Goal: Navigation & Orientation: Find specific page/section

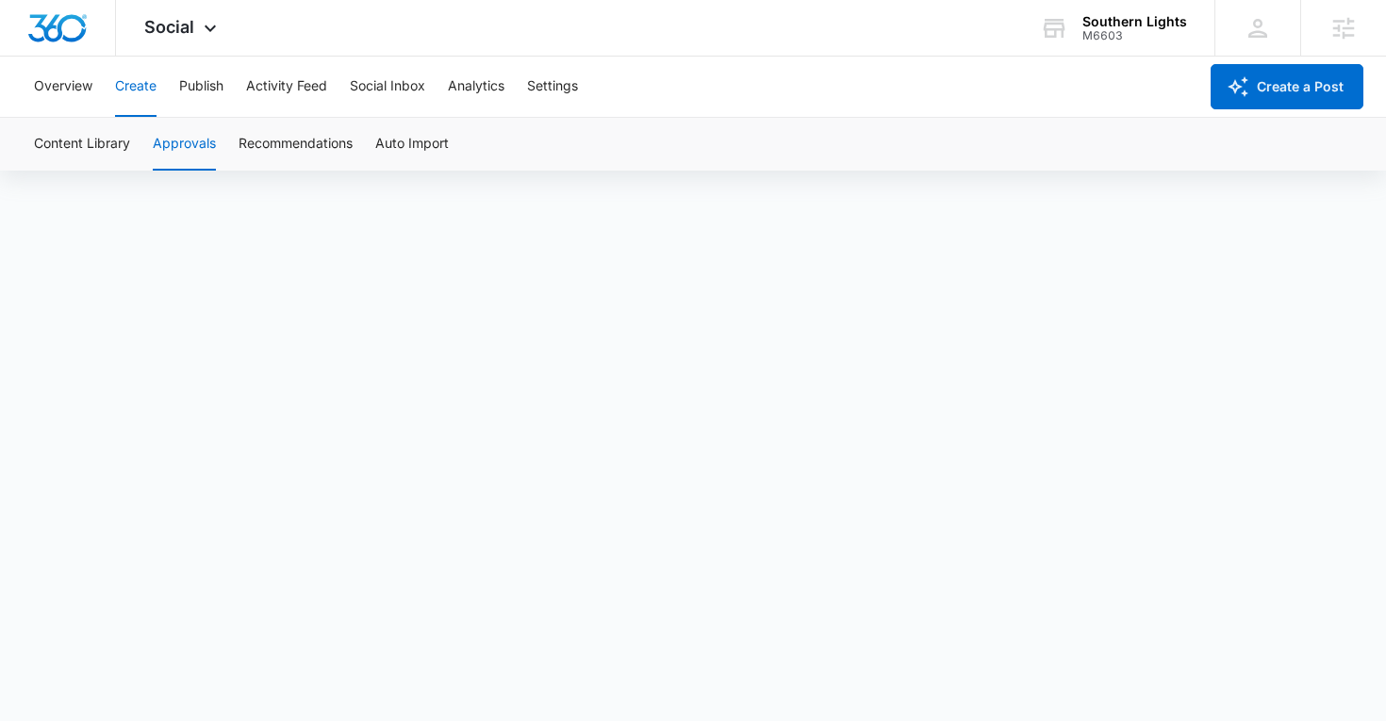
click at [124, 87] on button "Create" at bounding box center [135, 87] width 41 height 60
click at [214, 83] on button "Publish" at bounding box center [201, 87] width 44 height 60
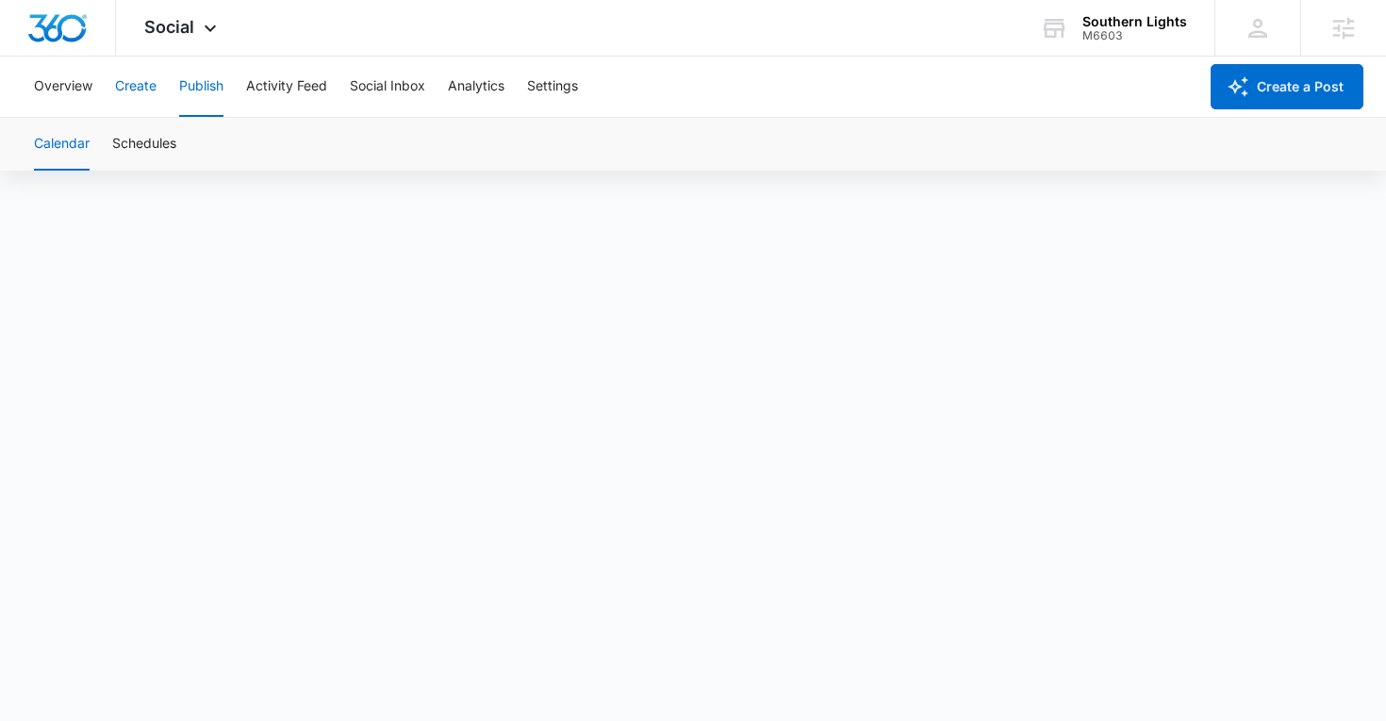
click at [135, 81] on button "Create" at bounding box center [135, 87] width 41 height 60
click at [170, 152] on button "Approvals" at bounding box center [184, 144] width 63 height 53
